Goal: Contribute content

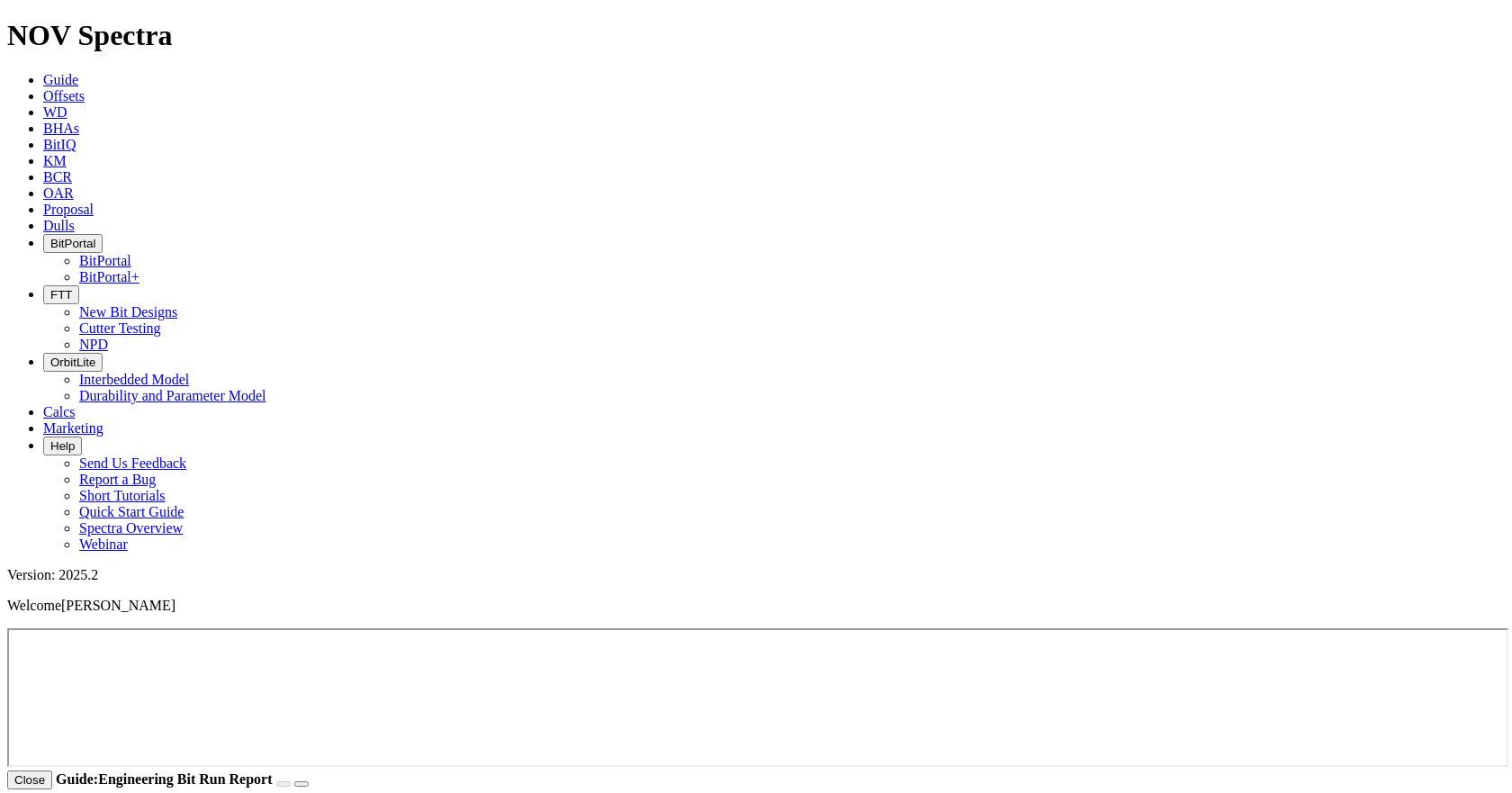
click at [82, 436] on button "Help" at bounding box center [62, 445] width 39 height 19
click at [187, 455] on link "Send Us Feedback" at bounding box center [133, 462] width 107 height 15
click at [74, 218] on link "Dulls" at bounding box center [58, 225] width 31 height 15
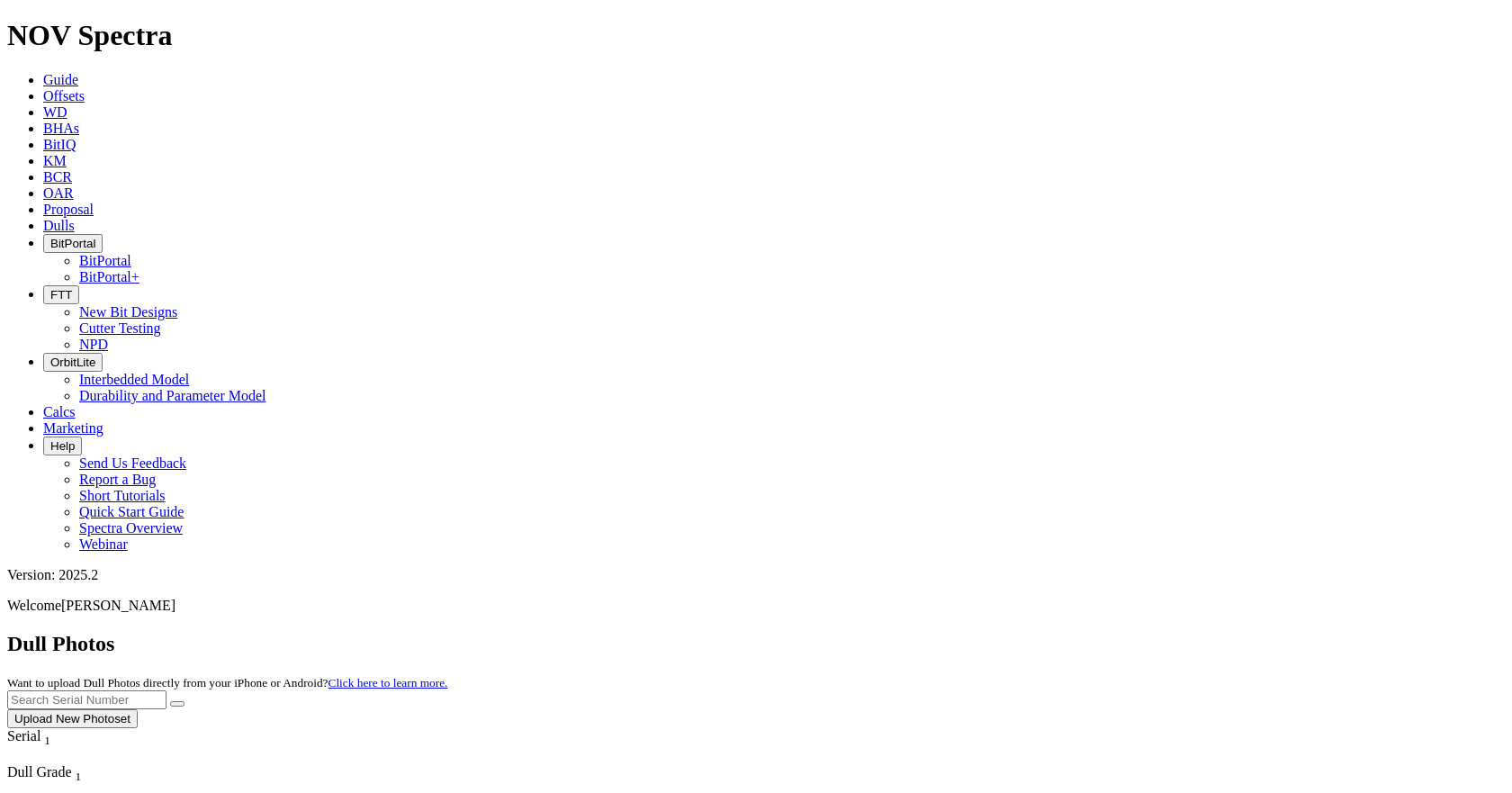
click at [138, 709] on button "Upload New Photoset" at bounding box center [73, 719] width 131 height 19
